Goal: Check status

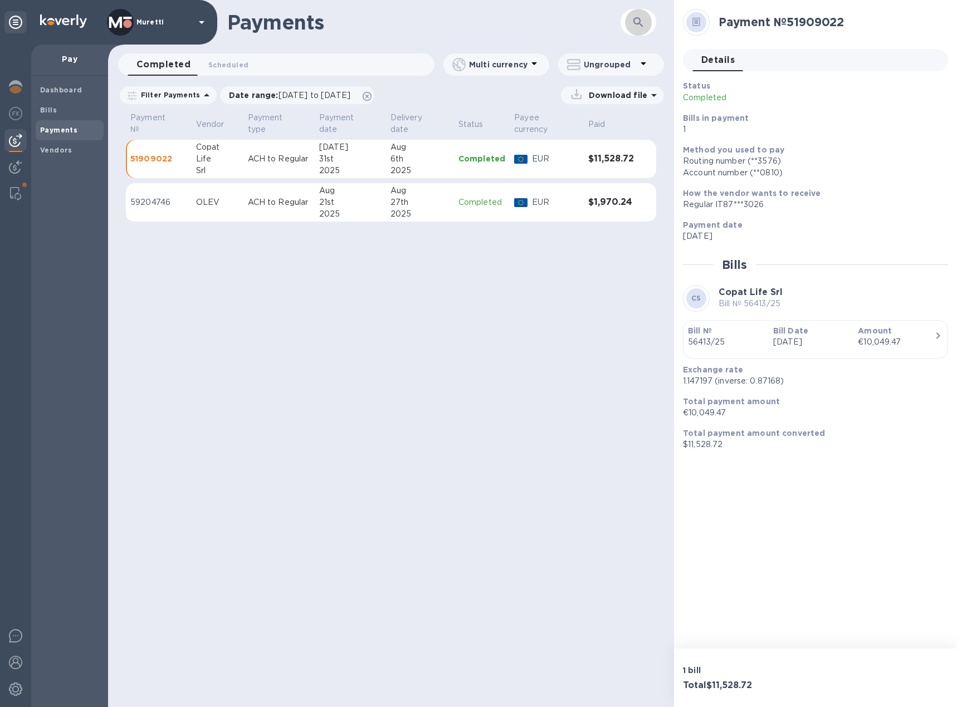
click at [642, 22] on icon "button" at bounding box center [638, 22] width 13 height 13
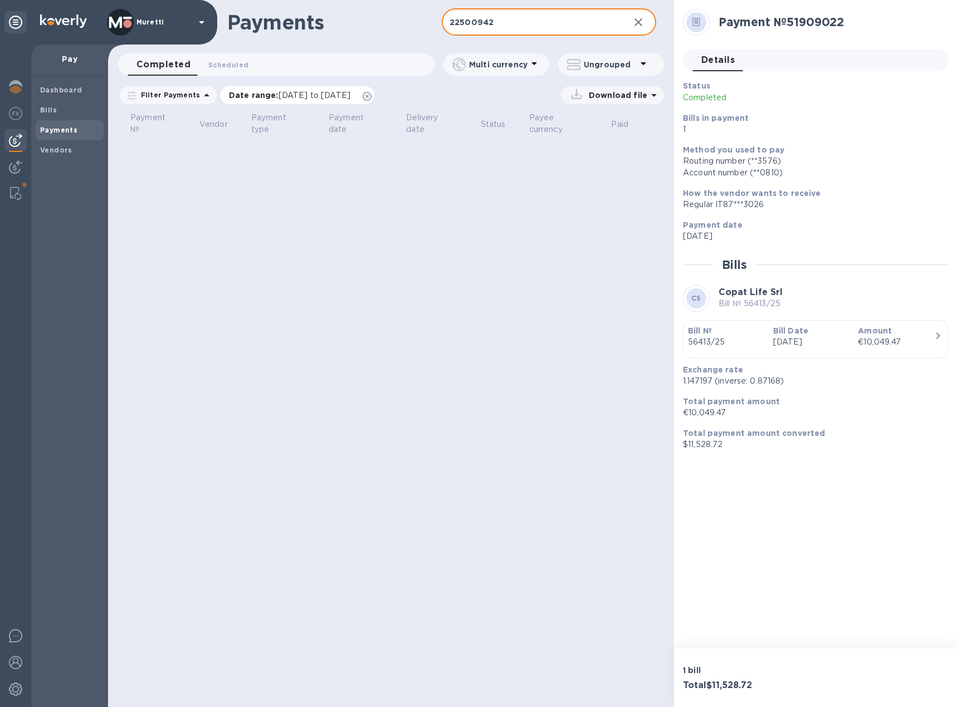
type input "22500942"
click at [371, 94] on icon at bounding box center [367, 96] width 9 height 9
click at [55, 111] on b "Bills" at bounding box center [48, 110] width 17 height 8
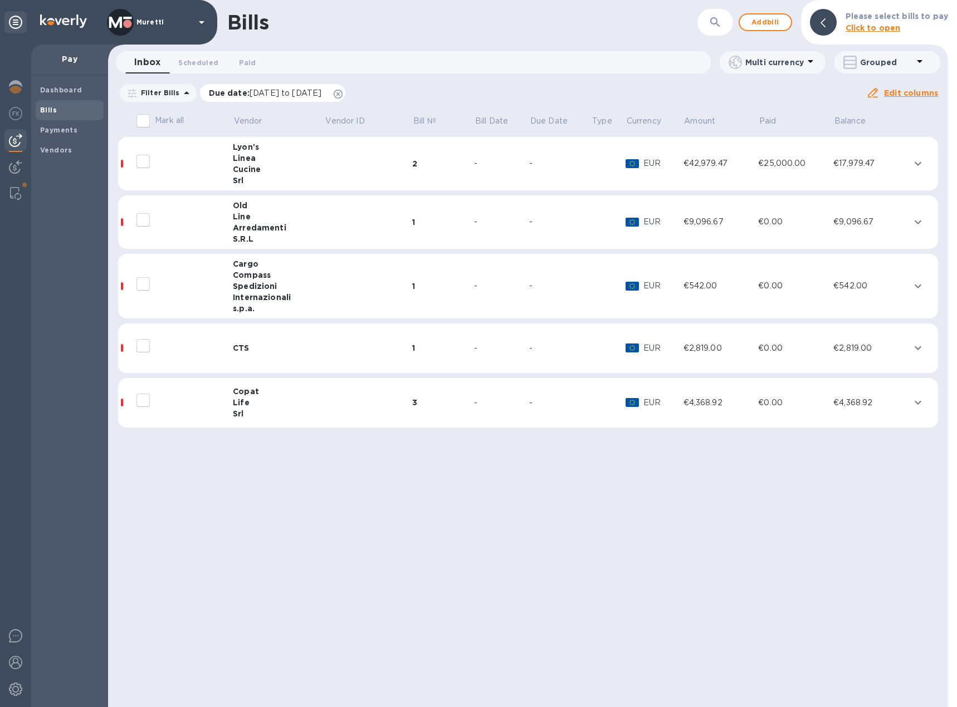
click at [342, 92] on icon at bounding box center [338, 94] width 9 height 9
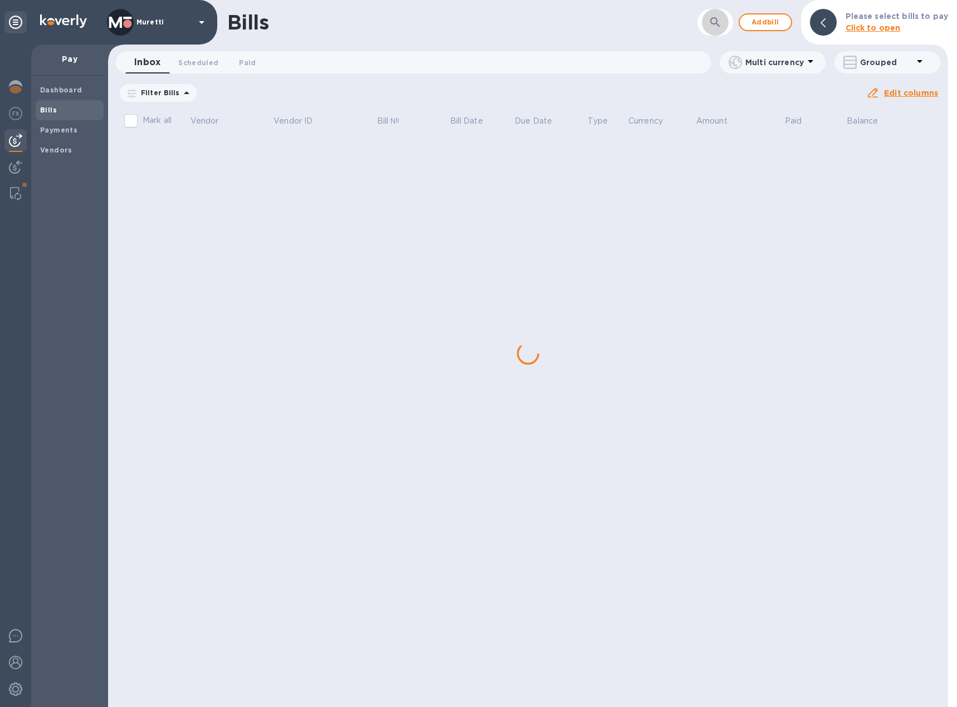
click at [716, 18] on icon "button" at bounding box center [714, 21] width 9 height 9
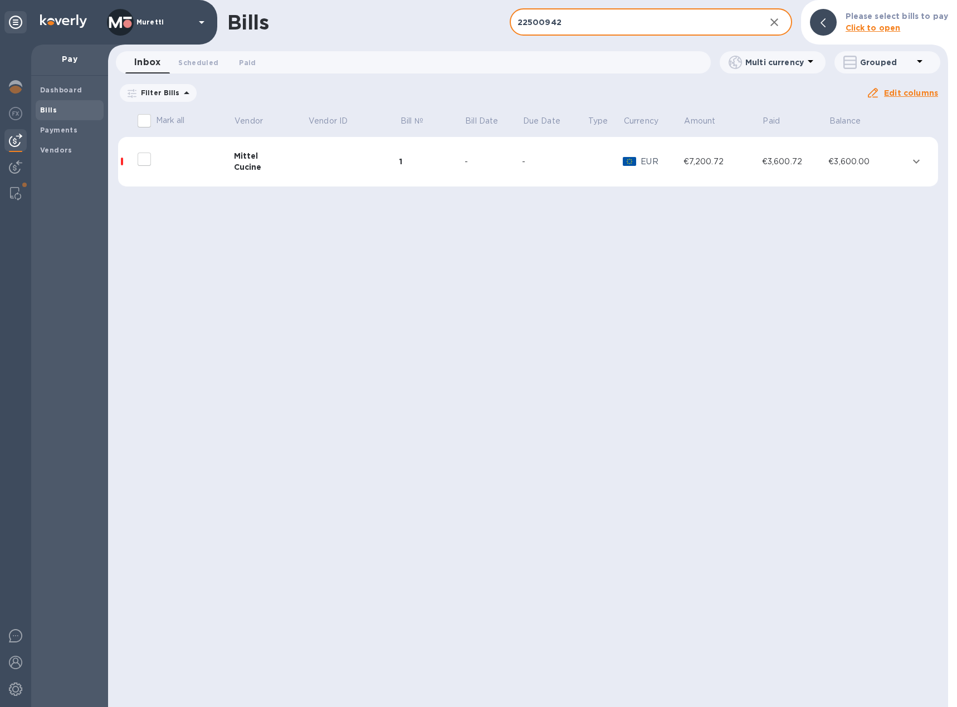
type input "22500942"
click at [266, 169] on div "Cucine" at bounding box center [271, 167] width 74 height 11
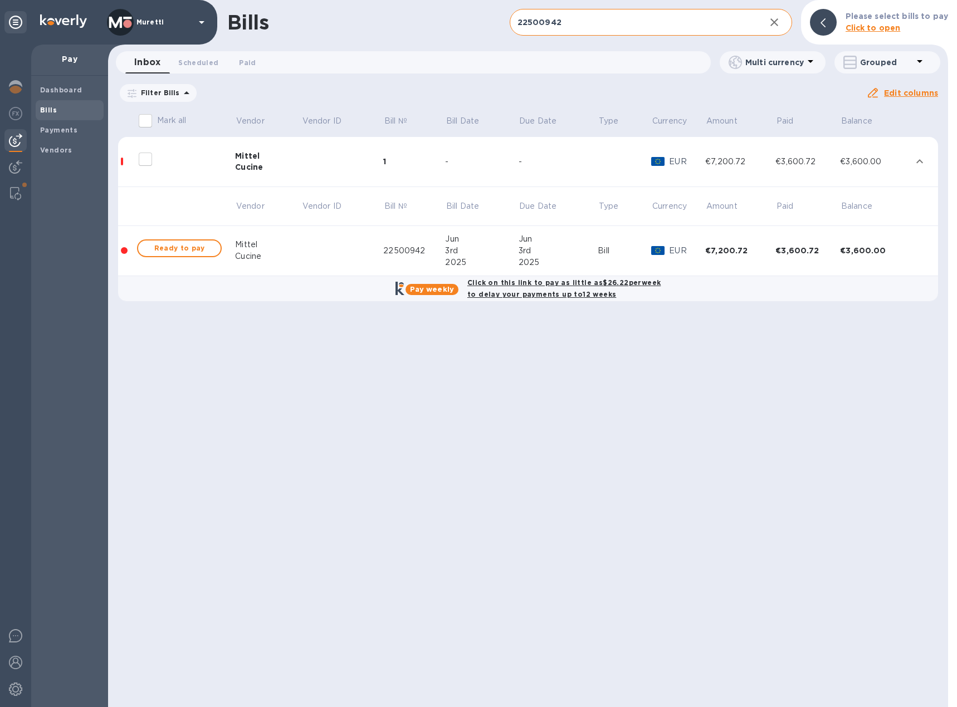
click at [296, 247] on div "Mittel" at bounding box center [268, 245] width 66 height 12
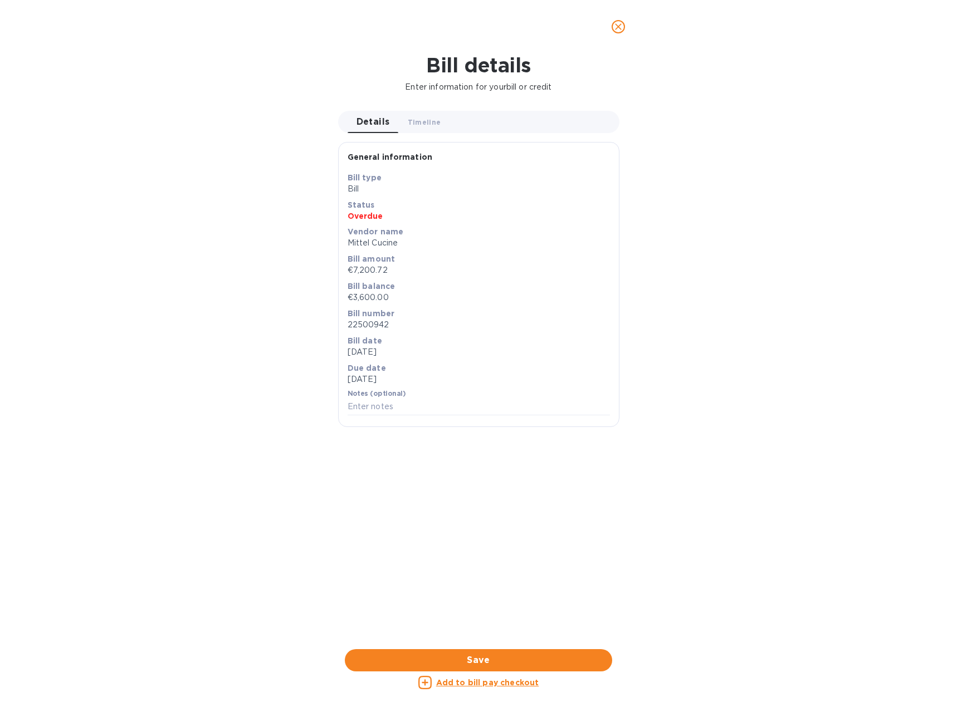
click at [624, 25] on span "close" at bounding box center [617, 26] width 13 height 13
